Goal: Transaction & Acquisition: Purchase product/service

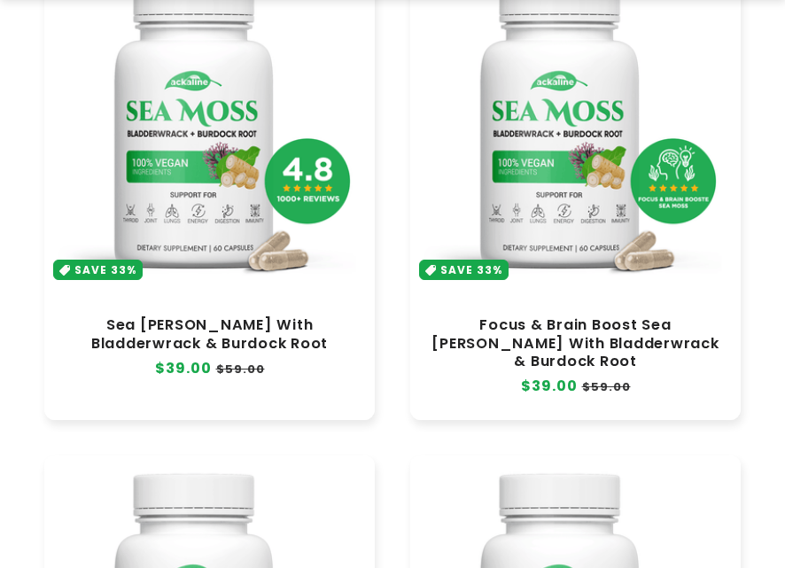
scroll to position [443, 0]
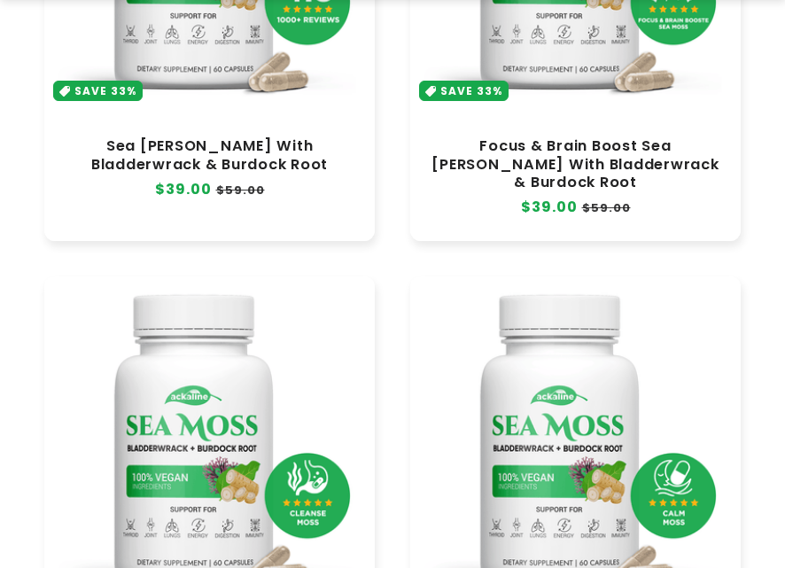
click at [586, 137] on link "Focus & Brain Boost Sea [PERSON_NAME] With Bladderwrack & Burdock Root" at bounding box center [575, 163] width 295 height 53
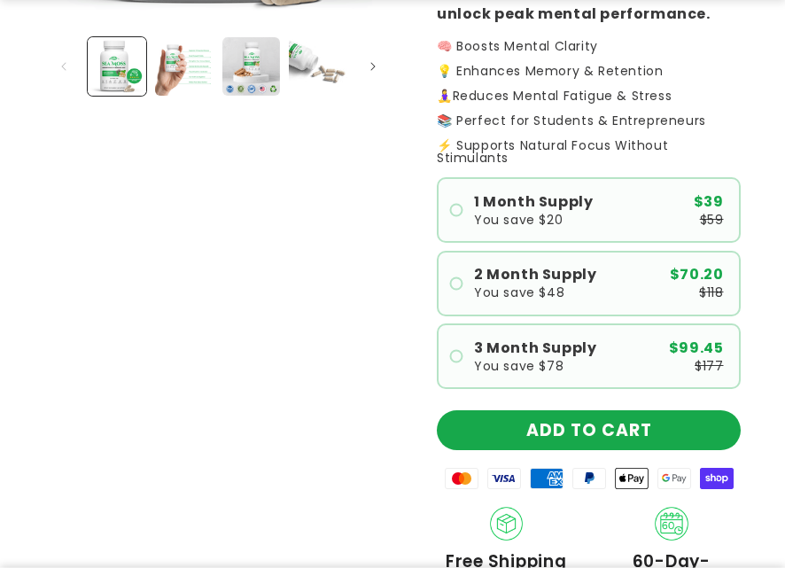
scroll to position [709, 0]
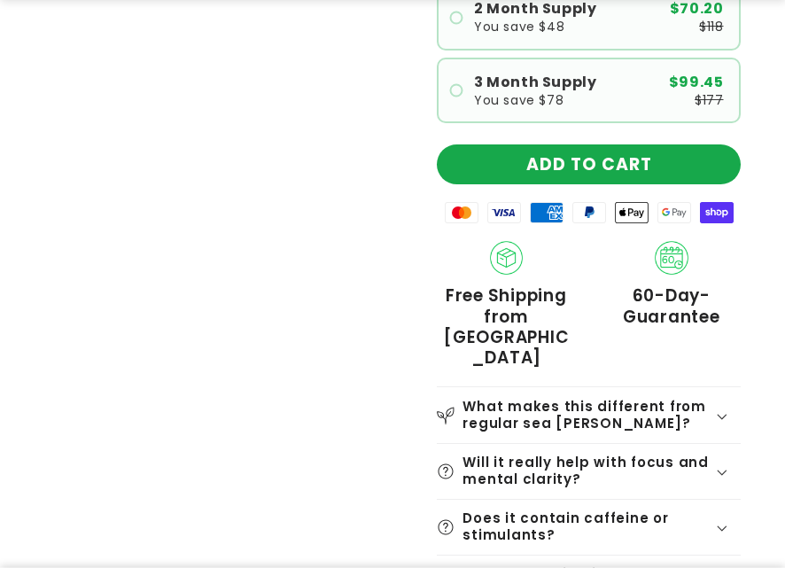
click at [702, 138] on product-info "Rated 4.8 | 1368+ Reviews Think Faster. Remember More. Stress Less. Regular pri…" at bounding box center [589, 33] width 304 height 1238
click at [682, 154] on button "ADD TO CART" at bounding box center [589, 164] width 304 height 40
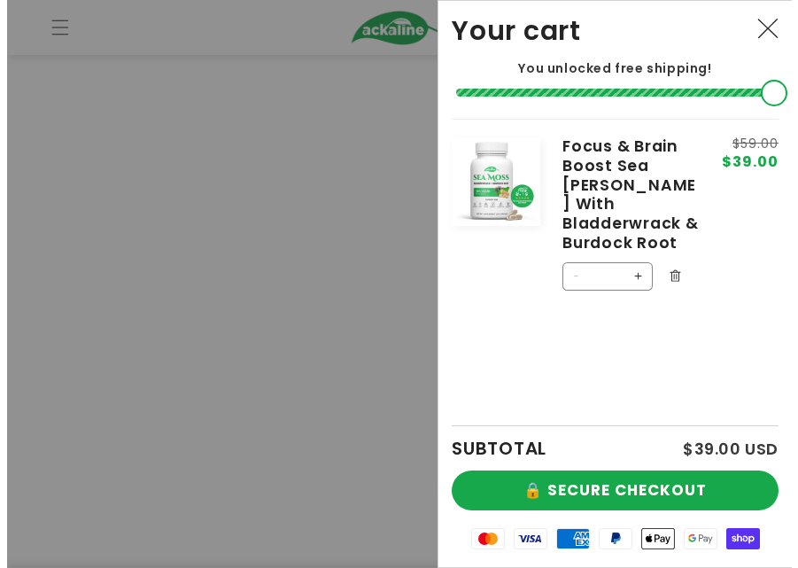
scroll to position [696, 0]
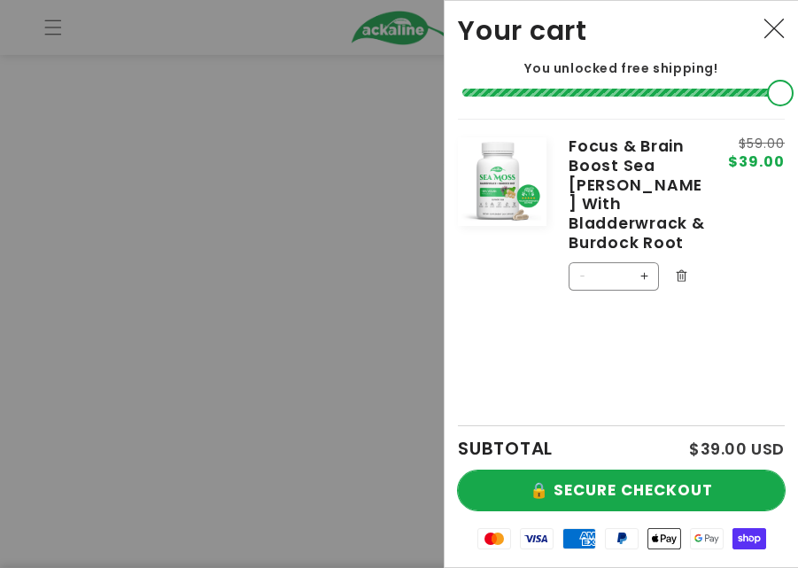
click at [644, 470] on button "🔒 SECURE CHECKOUT" at bounding box center [621, 490] width 327 height 40
